Goal: Find specific page/section: Find specific page/section

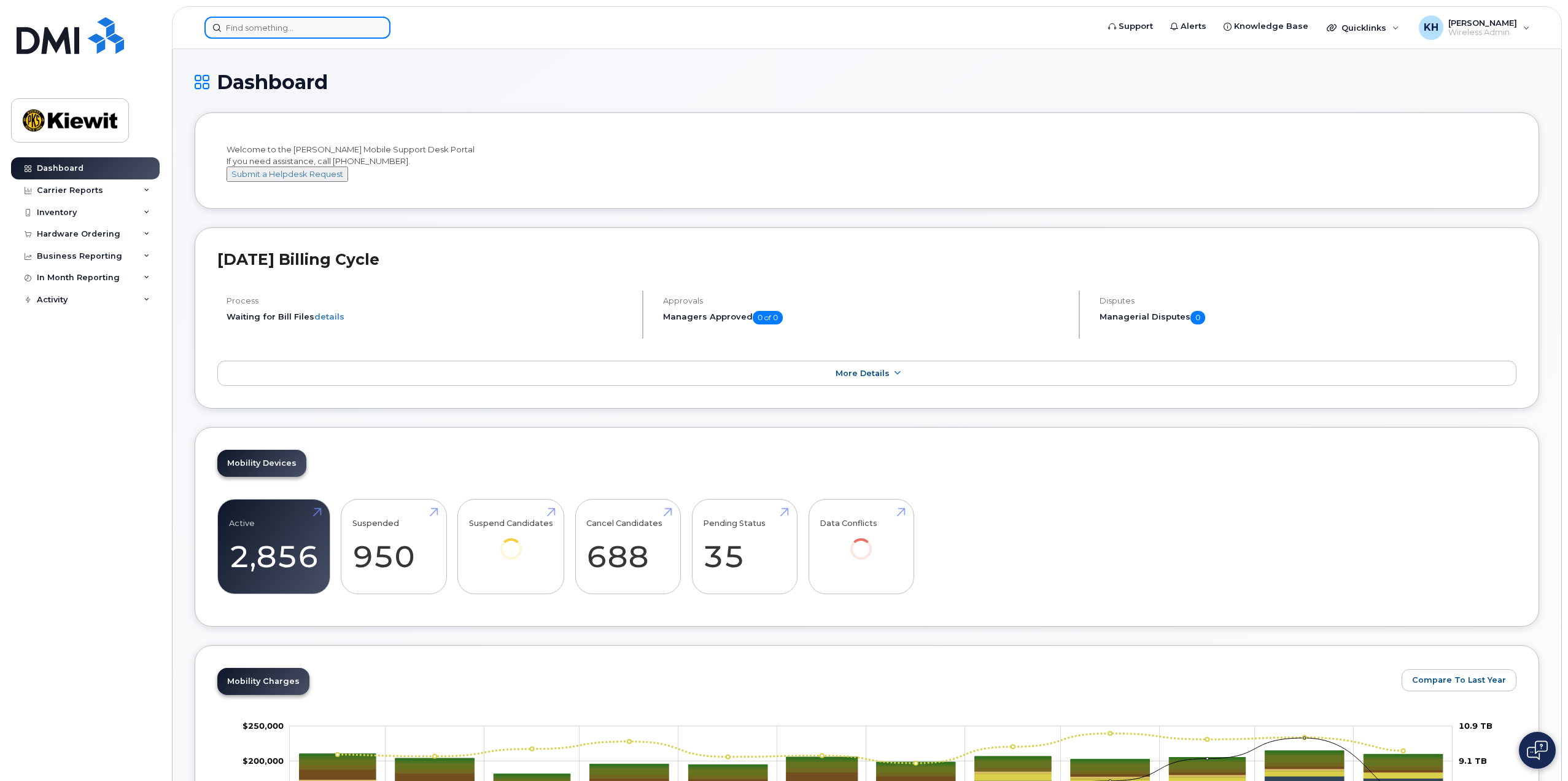
click at [388, 24] on input at bounding box center [298, 28] width 186 height 22
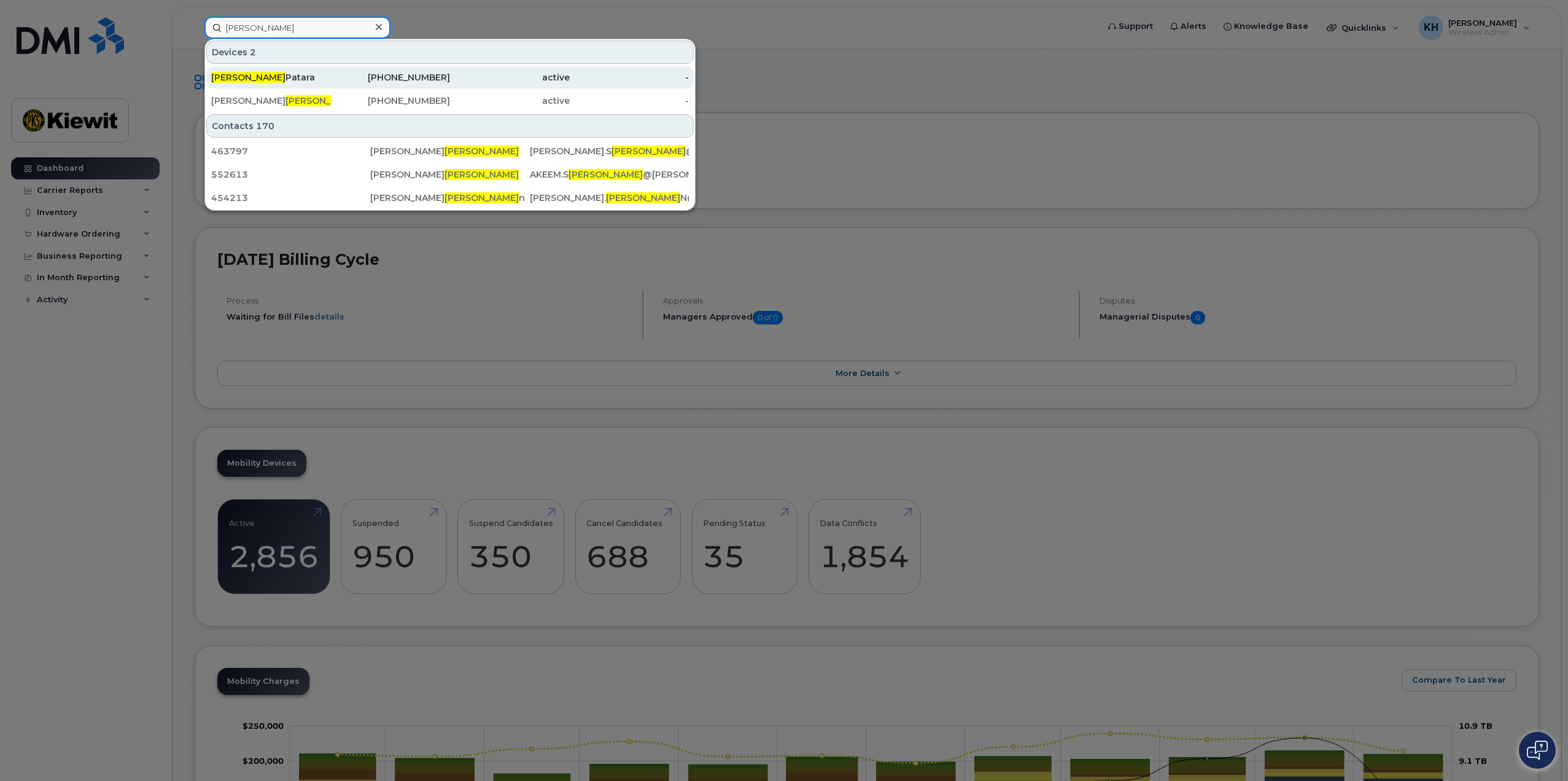
type input "[PERSON_NAME]"
click at [296, 73] on div "[PERSON_NAME]" at bounding box center [271, 77] width 120 height 12
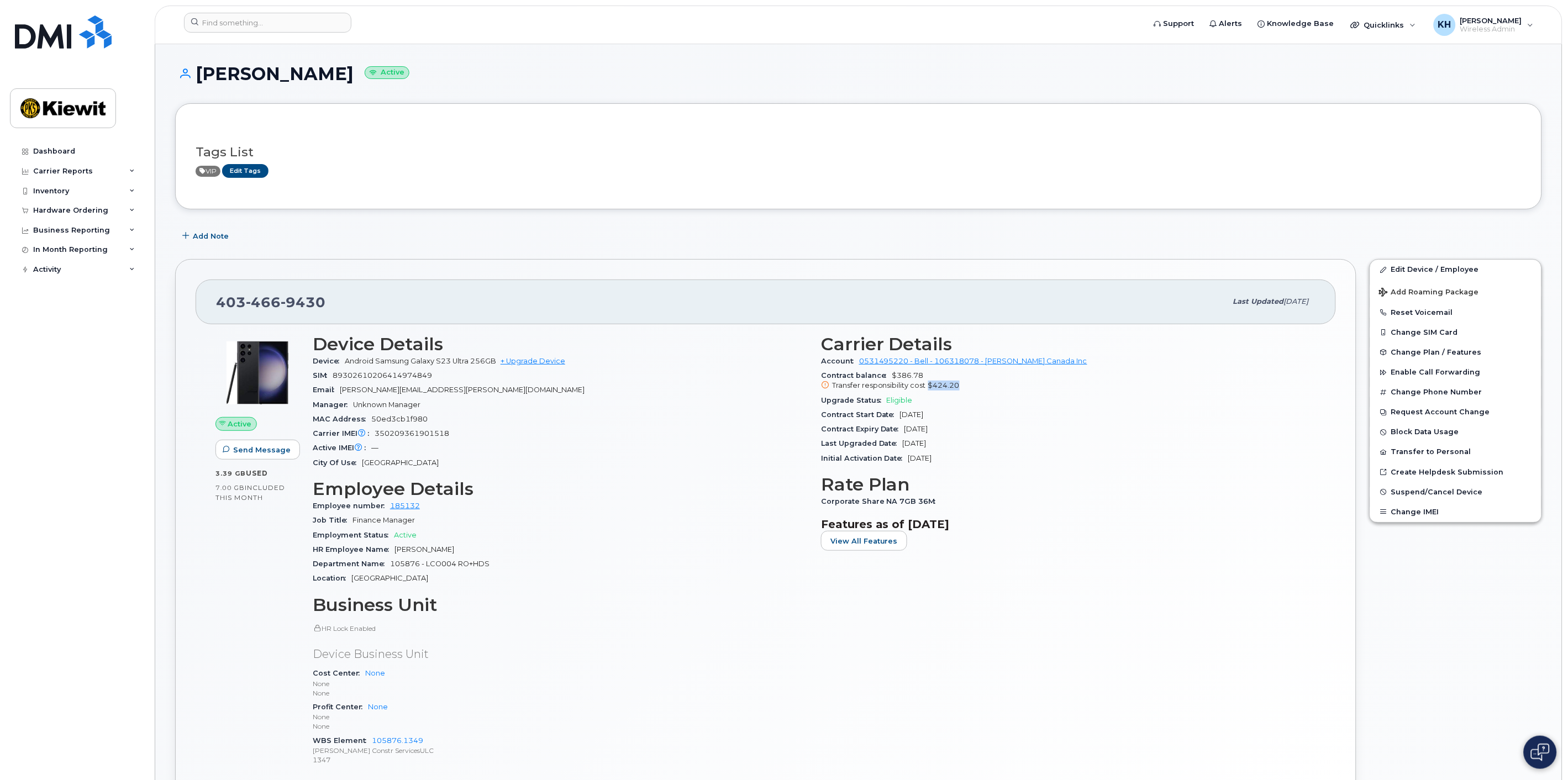
drag, startPoint x: 959, startPoint y: 383, endPoint x: 930, endPoint y: 385, distance: 29.1
click at [930, 385] on div "Transfer responsibility cost $424.20" at bounding box center [1068, 385] width 495 height 10
click at [572, 325] on div "Active Send Message 3.39 GB  used 7.00 GB  included this month Device Details D…" at bounding box center [765, 575] width 1141 height 501
